Goal: Task Accomplishment & Management: Use online tool/utility

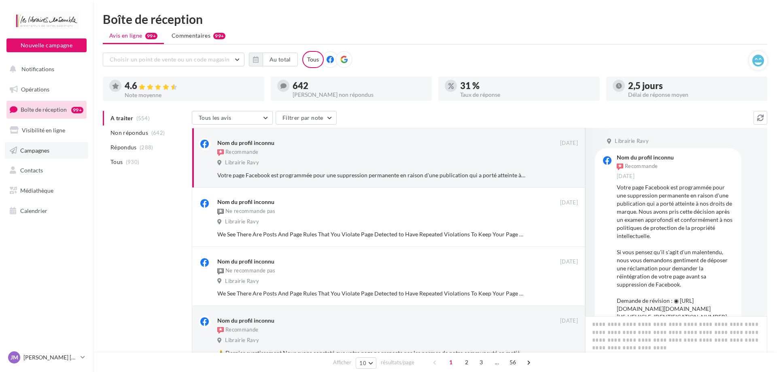
click at [45, 152] on span "Campagnes" at bounding box center [34, 150] width 29 height 7
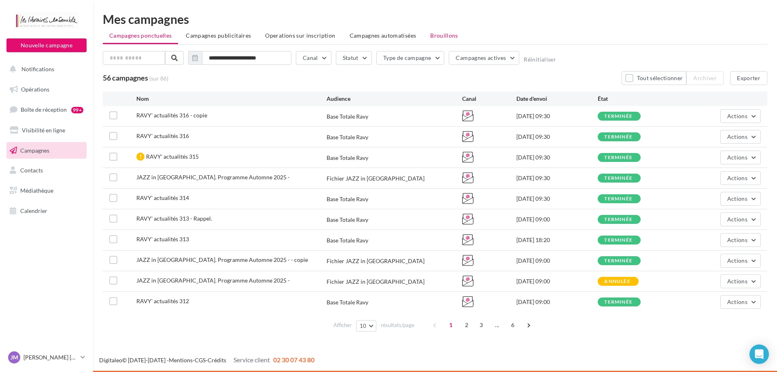
click at [434, 40] on li "Brouillons" at bounding box center [444, 35] width 41 height 15
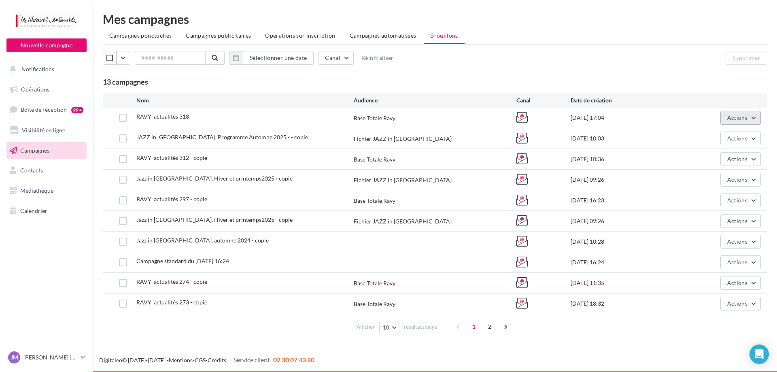
click at [722, 121] on button "Actions" at bounding box center [740, 118] width 40 height 14
click at [707, 136] on button "Editer" at bounding box center [720, 136] width 81 height 21
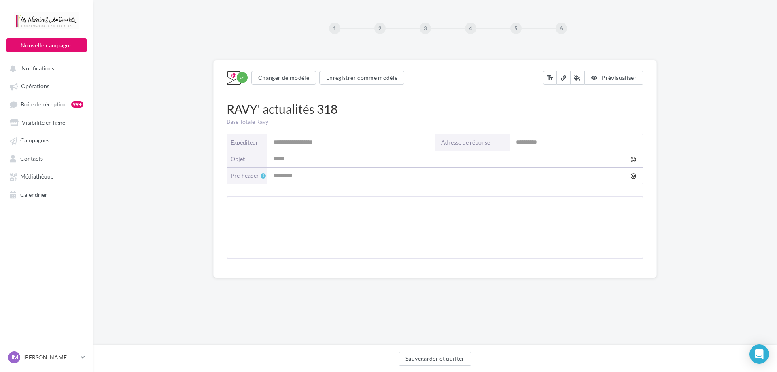
type input "**********"
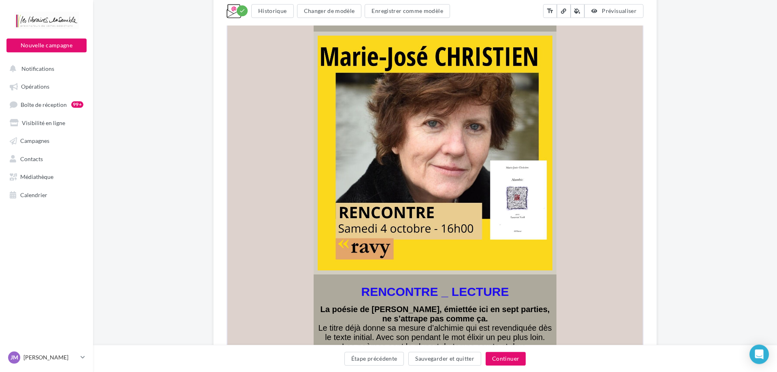
scroll to position [1679, 0]
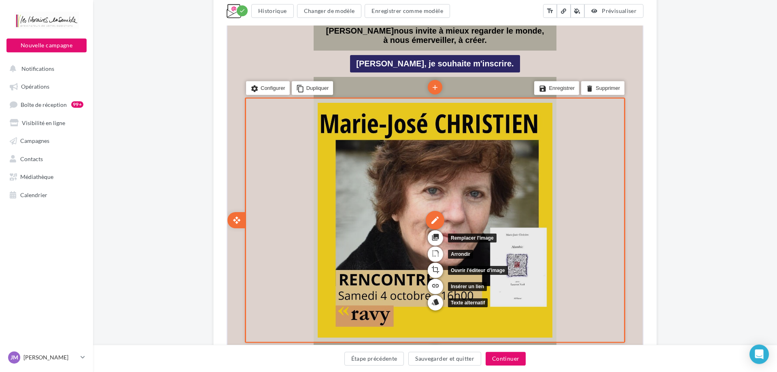
click at [438, 210] on div "edit" at bounding box center [434, 219] width 19 height 19
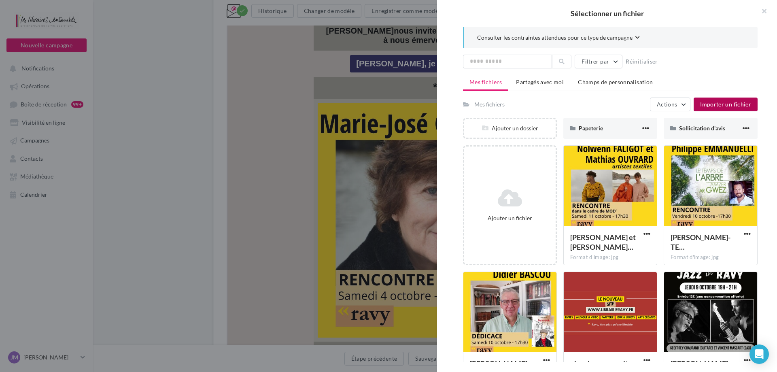
click at [703, 105] on span "Importer un fichier" at bounding box center [725, 104] width 51 height 7
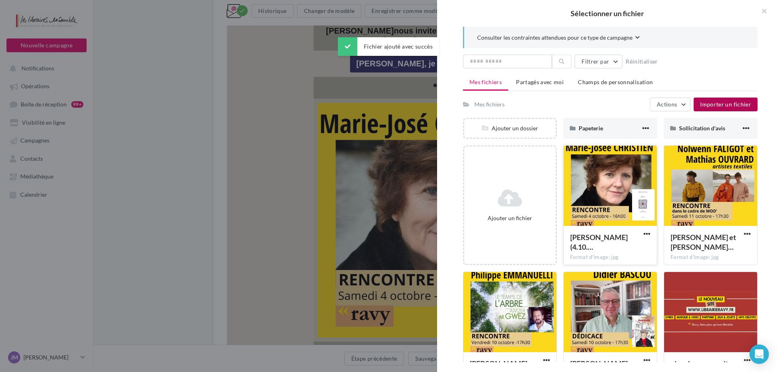
click at [605, 180] on div at bounding box center [610, 186] width 93 height 81
